Goal: Task Accomplishment & Management: Use online tool/utility

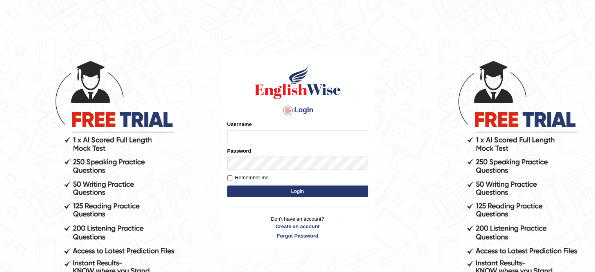
type input "Nigampatel"
click at [303, 192] on button "Login" at bounding box center [297, 191] width 141 height 12
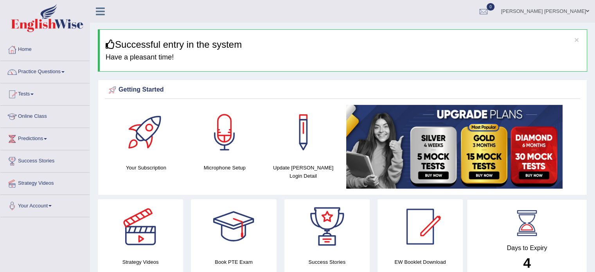
click at [48, 70] on link "Practice Questions" at bounding box center [44, 71] width 89 height 20
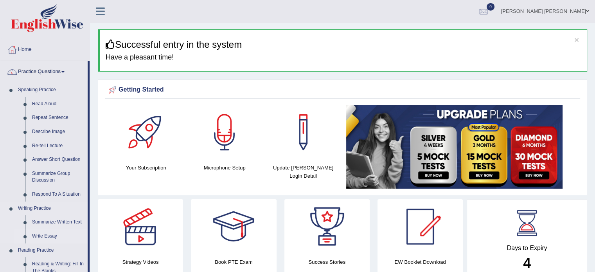
click at [47, 233] on link "Write Essay" at bounding box center [58, 236] width 59 height 14
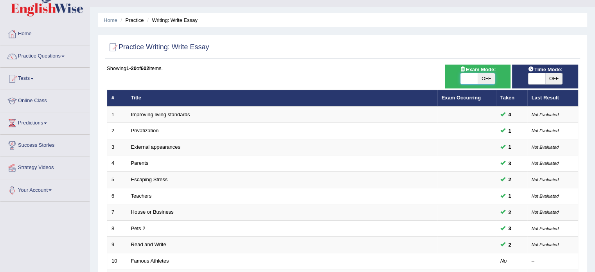
click at [472, 74] on span at bounding box center [469, 78] width 17 height 11
click at [473, 81] on span at bounding box center [469, 78] width 17 height 11
checkbox input "true"
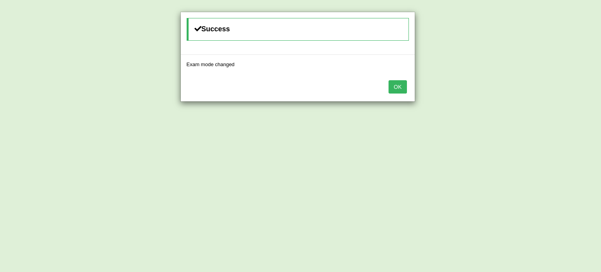
click at [397, 88] on button "OK" at bounding box center [398, 86] width 18 height 13
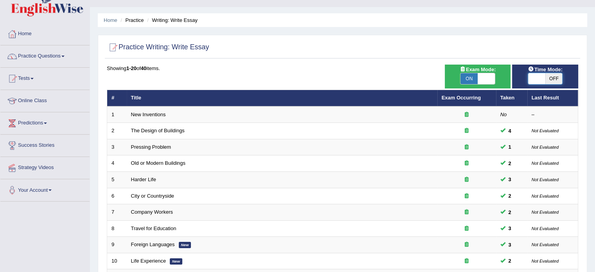
drag, startPoint x: 0, startPoint y: 0, endPoint x: 535, endPoint y: 81, distance: 541.0
click at [535, 81] on span at bounding box center [536, 78] width 17 height 11
click at [531, 79] on span at bounding box center [536, 78] width 17 height 11
checkbox input "true"
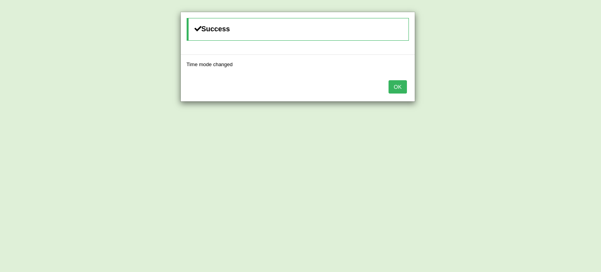
drag, startPoint x: 408, startPoint y: 91, endPoint x: 402, endPoint y: 90, distance: 5.7
click at [402, 90] on div "OK" at bounding box center [298, 87] width 234 height 27
click at [402, 90] on button "OK" at bounding box center [398, 86] width 18 height 13
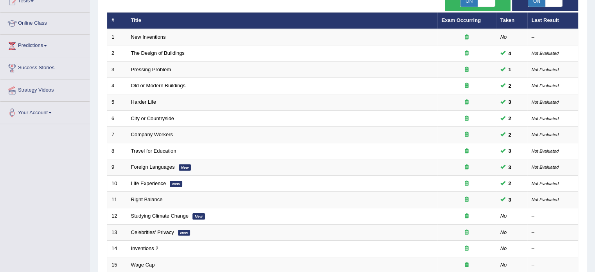
scroll to position [94, 0]
